Goal: Task Accomplishment & Management: Use online tool/utility

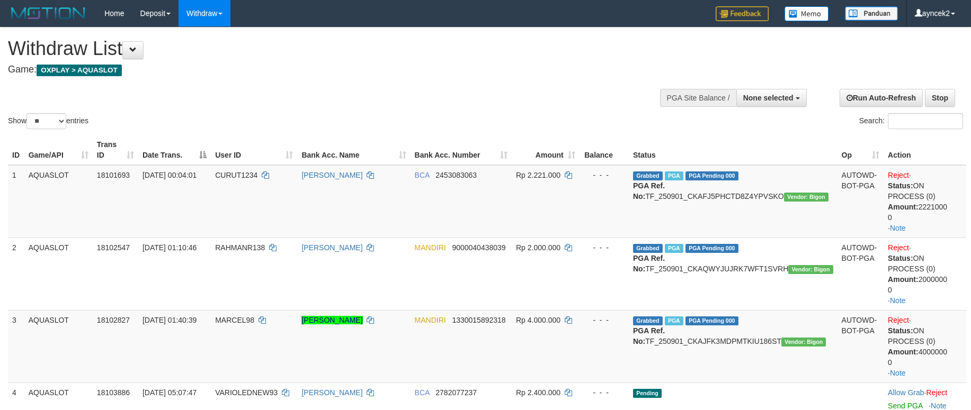
select select
select select "**"
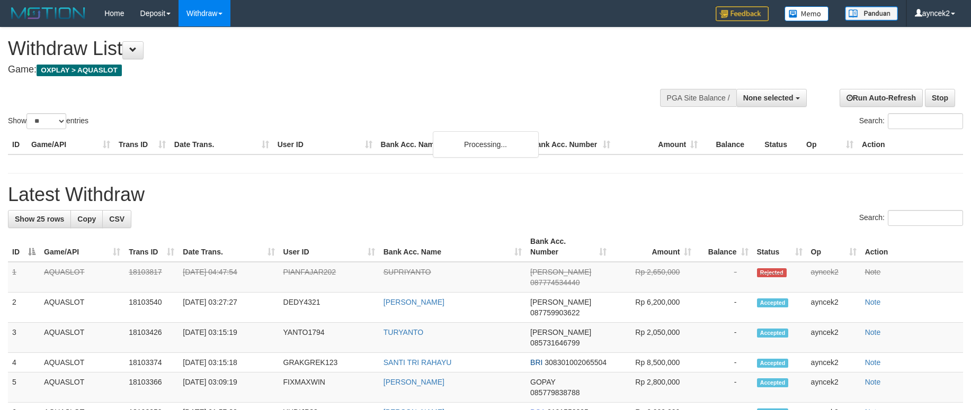
select select
select select "**"
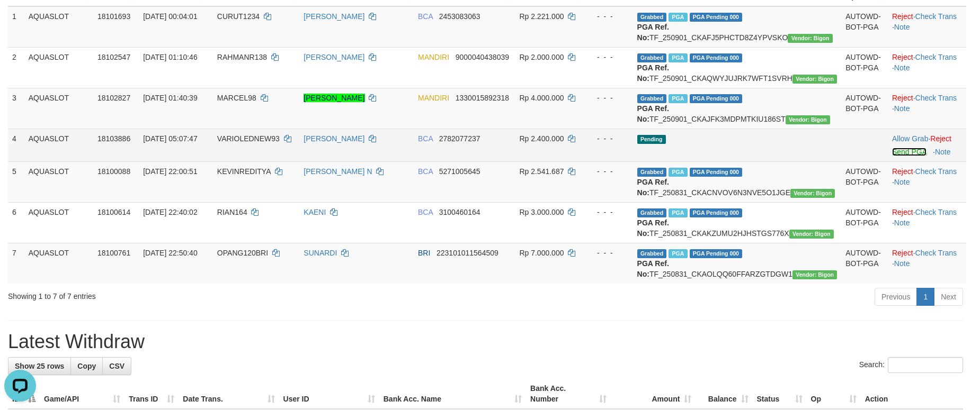
click at [903, 156] on link "Send PGA" at bounding box center [909, 152] width 34 height 8
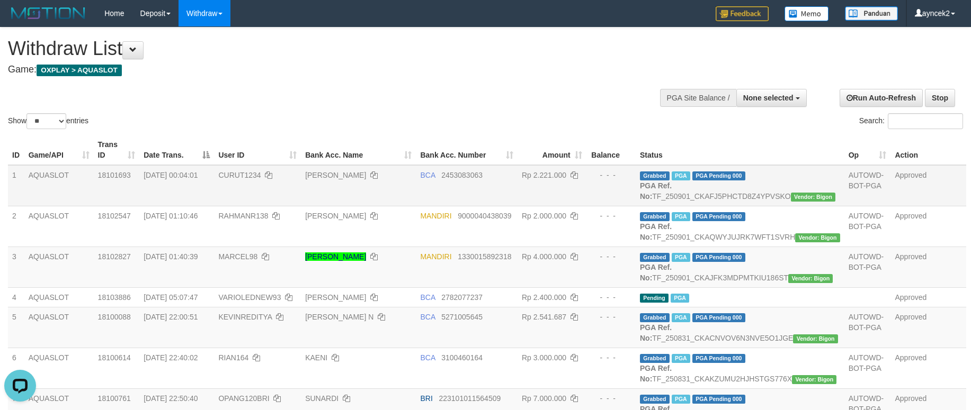
click at [139, 205] on td "18101693" at bounding box center [117, 185] width 46 height 41
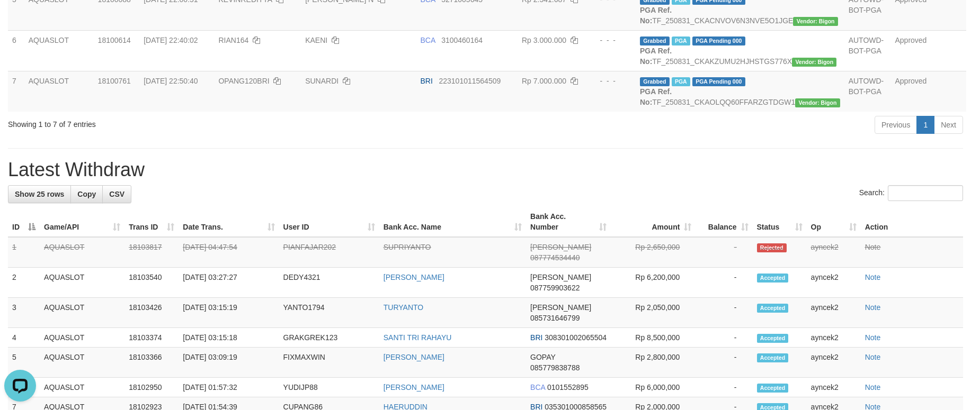
click at [480, 138] on div "Previous 1 Next" at bounding box center [688, 126] width 550 height 23
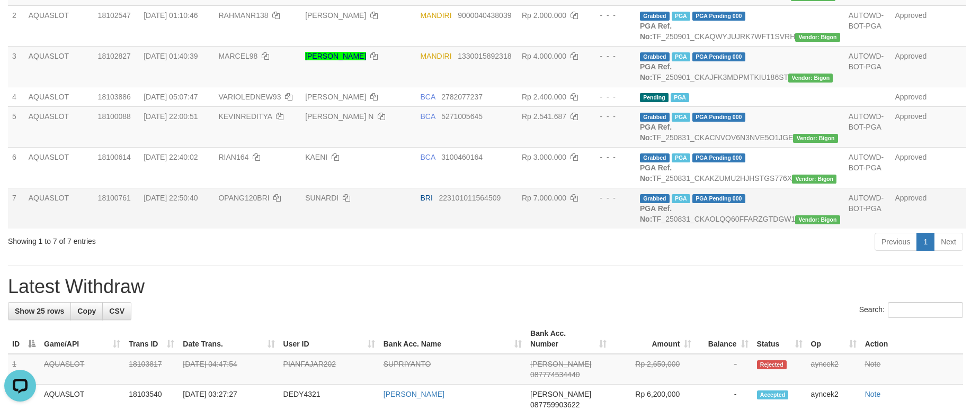
scroll to position [238, 0]
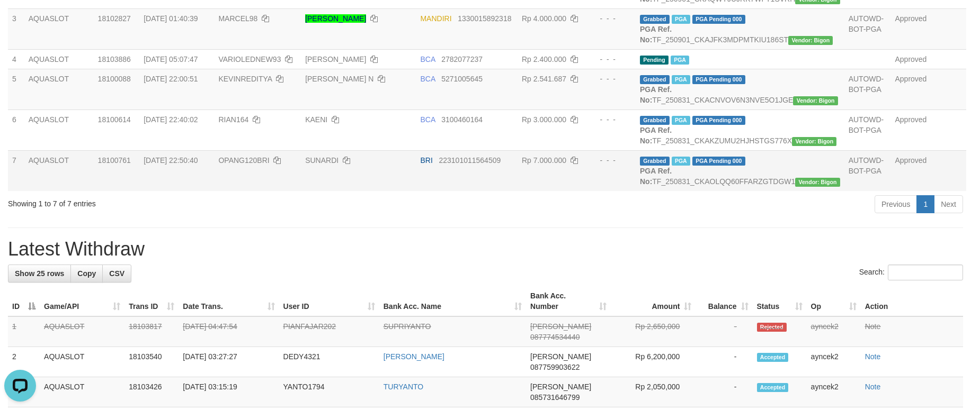
click at [451, 191] on td "BRI 223101011564509" at bounding box center [467, 170] width 102 height 41
click at [258, 83] on span "KEVINREDITYA" at bounding box center [244, 79] width 53 height 8
copy td "KEVINREDITYA"
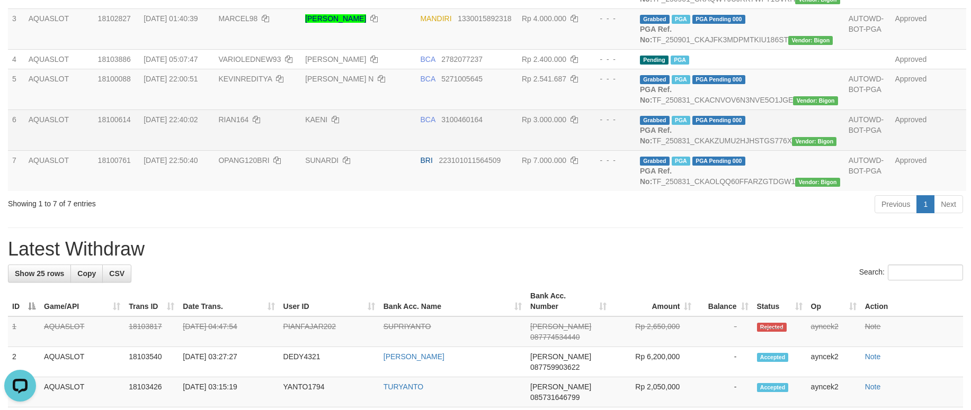
click at [250, 150] on td "RIAN164" at bounding box center [257, 130] width 87 height 41
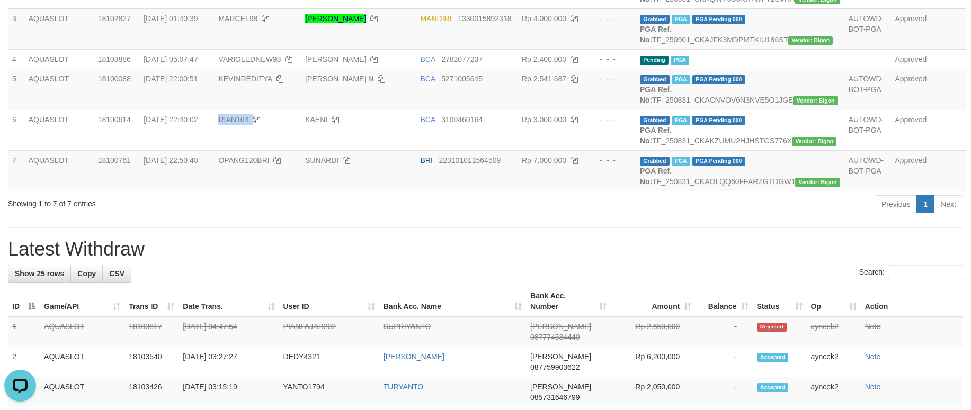
copy td "RIAN164"
click at [261, 165] on span "OPANG120BRI" at bounding box center [243, 160] width 51 height 8
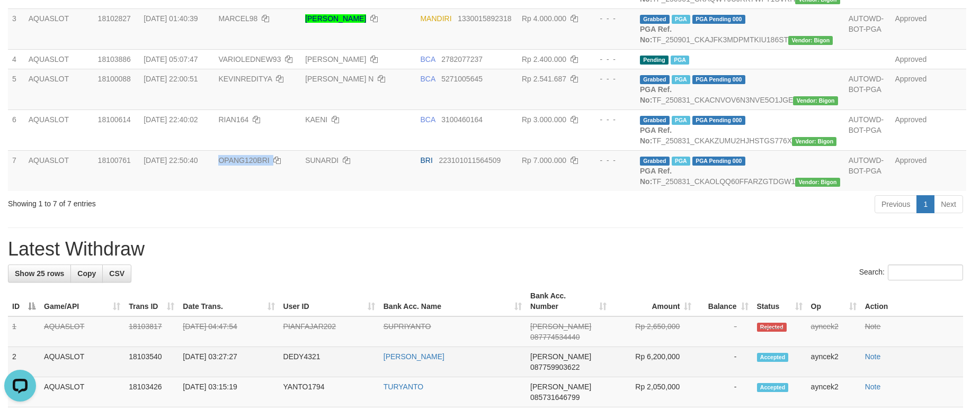
copy td "OPANG120BRI"
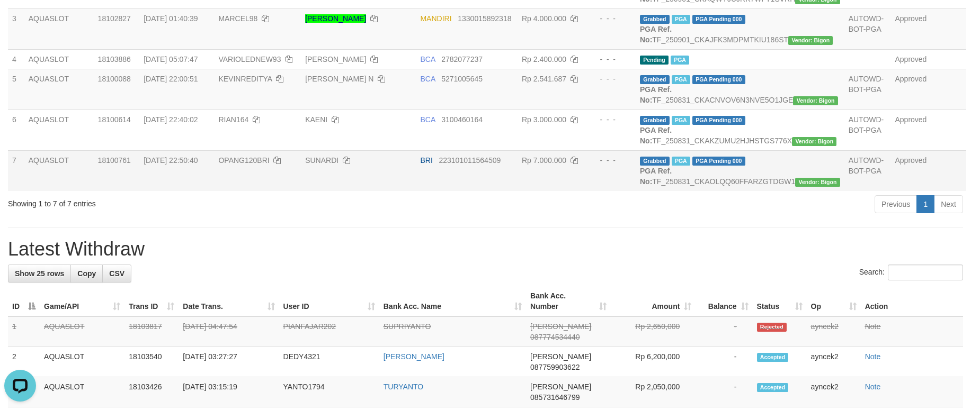
click at [79, 191] on td "AQUASLOT" at bounding box center [58, 170] width 69 height 41
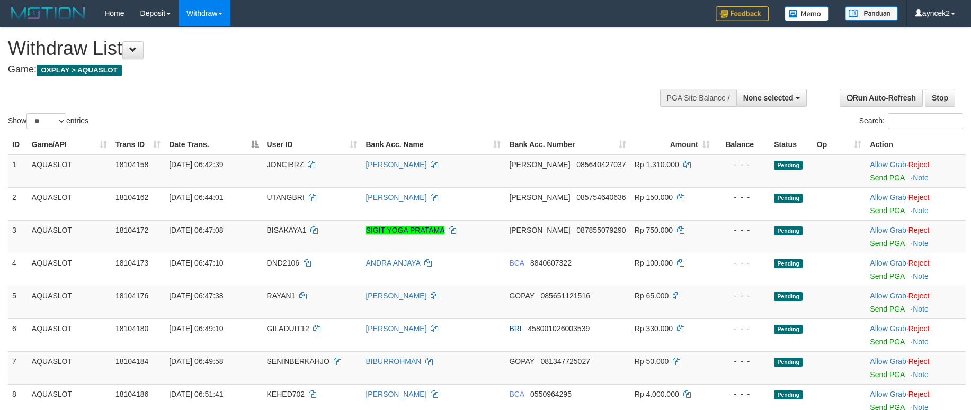
select select
select select "**"
click at [189, 70] on h4 "Game: OXPLAY > AQUASLOT" at bounding box center [322, 70] width 629 height 11
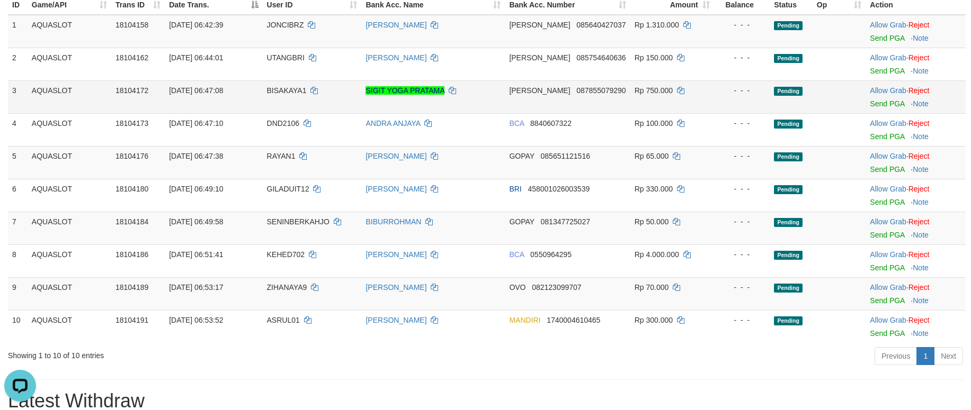
scroll to position [159, 0]
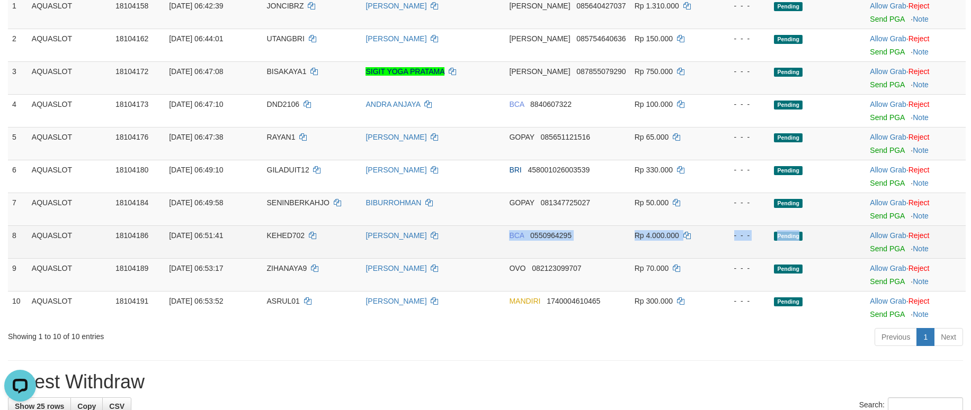
drag, startPoint x: 499, startPoint y: 238, endPoint x: 842, endPoint y: 238, distance: 342.7
click at [830, 237] on tr "8 AQUASLOT 18104186 01/09/2025 06:51:41 KEHED702 DENI SETIAWAN BCA 0550964295 R…" at bounding box center [487, 242] width 958 height 33
click at [876, 246] on link "Send PGA" at bounding box center [887, 249] width 34 height 8
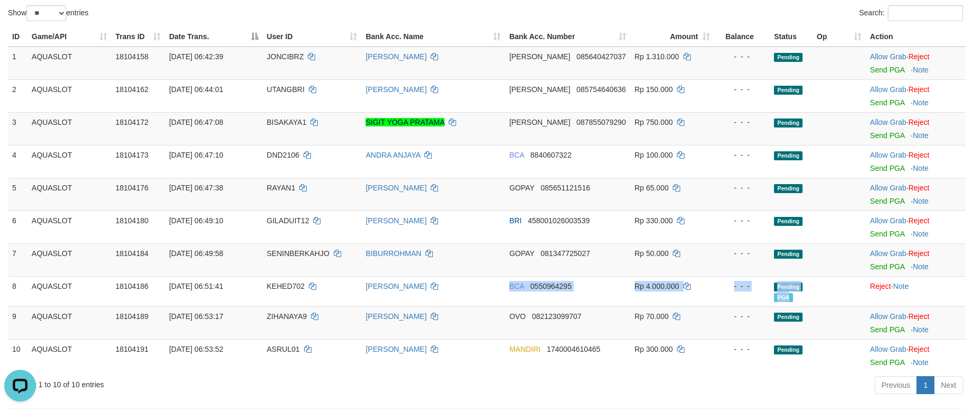
scroll to position [0, 0]
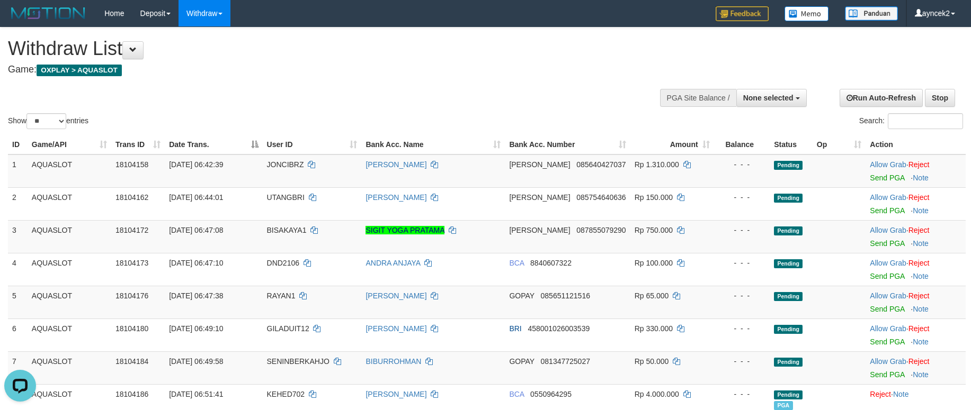
click at [758, 88] on div at bounding box center [735, 97] width 135 height 32
click at [751, 97] on span "None selected" at bounding box center [768, 98] width 50 height 8
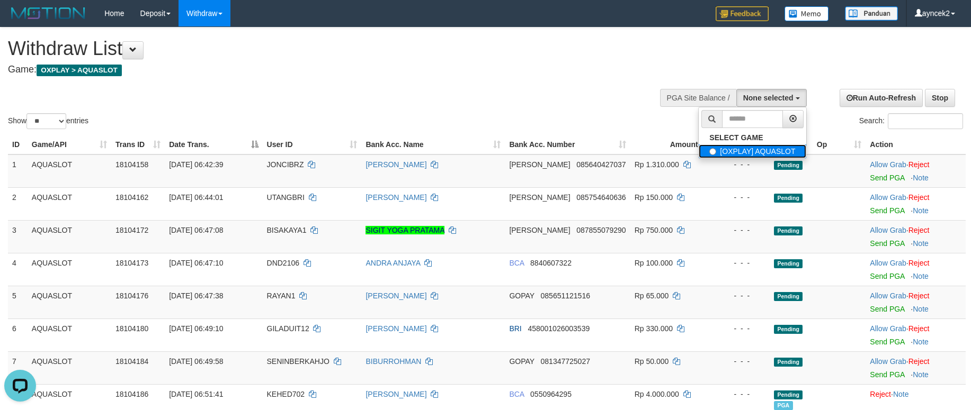
click at [735, 149] on label "[OXPLAY] AQUASLOT" at bounding box center [752, 152] width 107 height 14
select select "***"
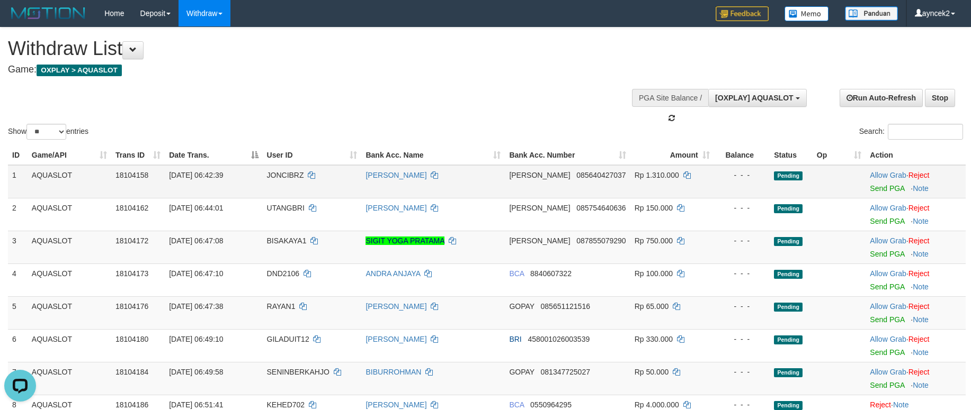
scroll to position [10, 0]
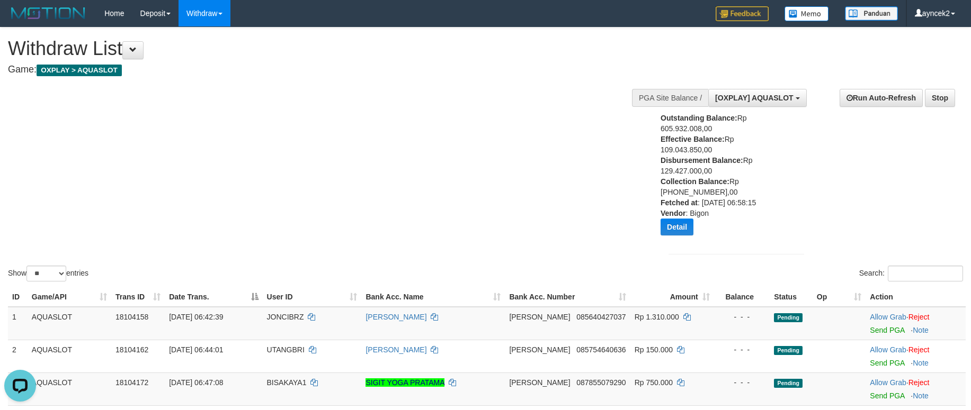
click at [202, 177] on div "Show ** ** ** *** entries Search:" at bounding box center [485, 156] width 971 height 256
